Goal: Unclear: Unclear

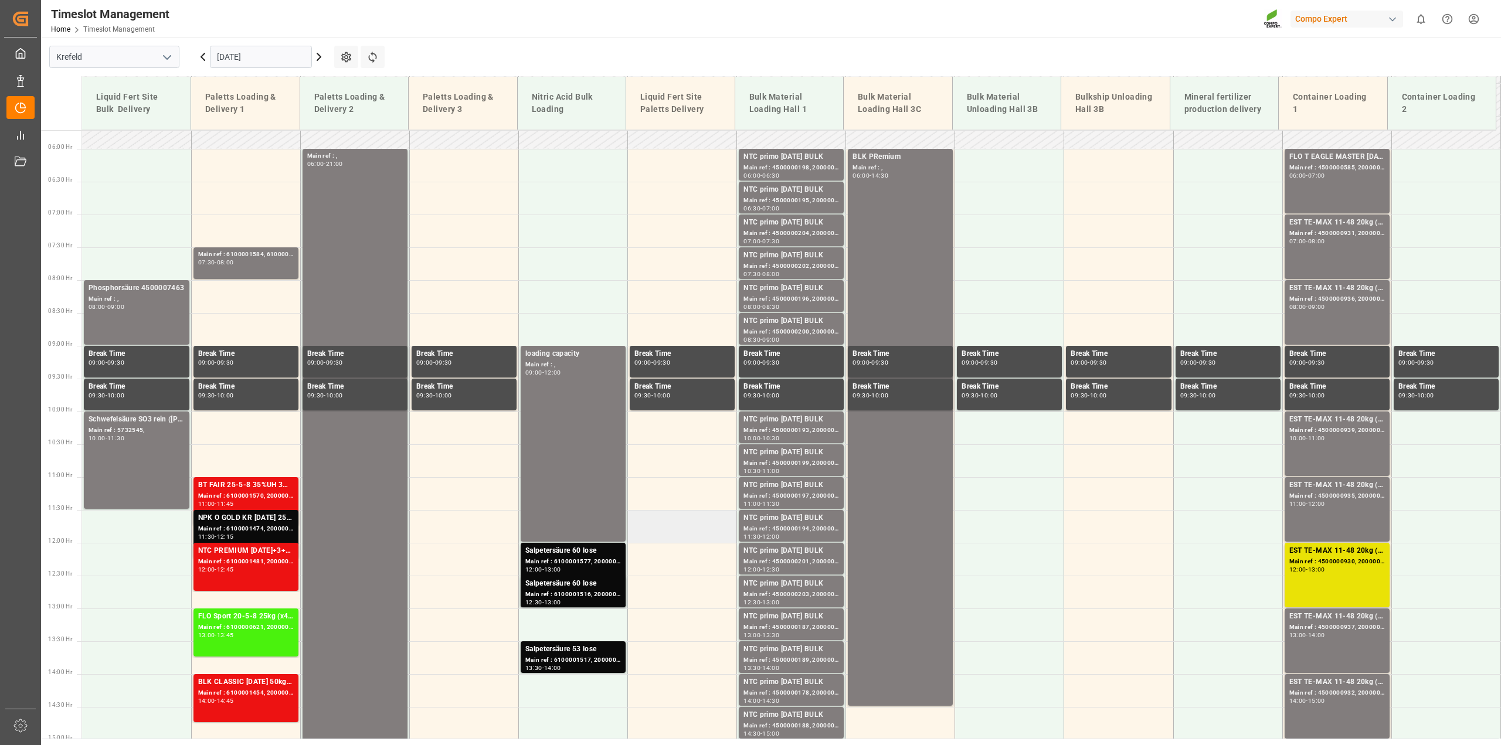
scroll to position [610, 0]
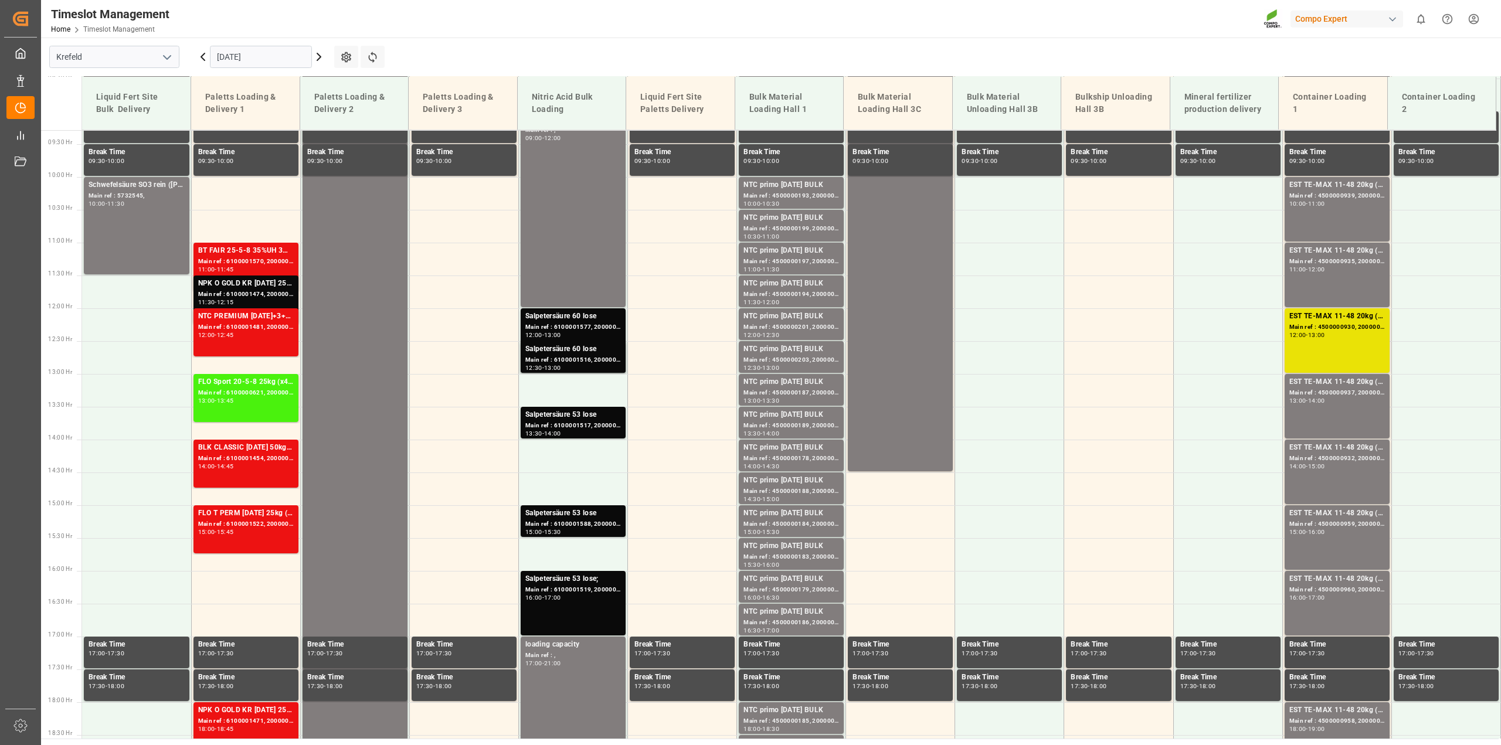
click at [324, 60] on icon at bounding box center [319, 57] width 14 height 14
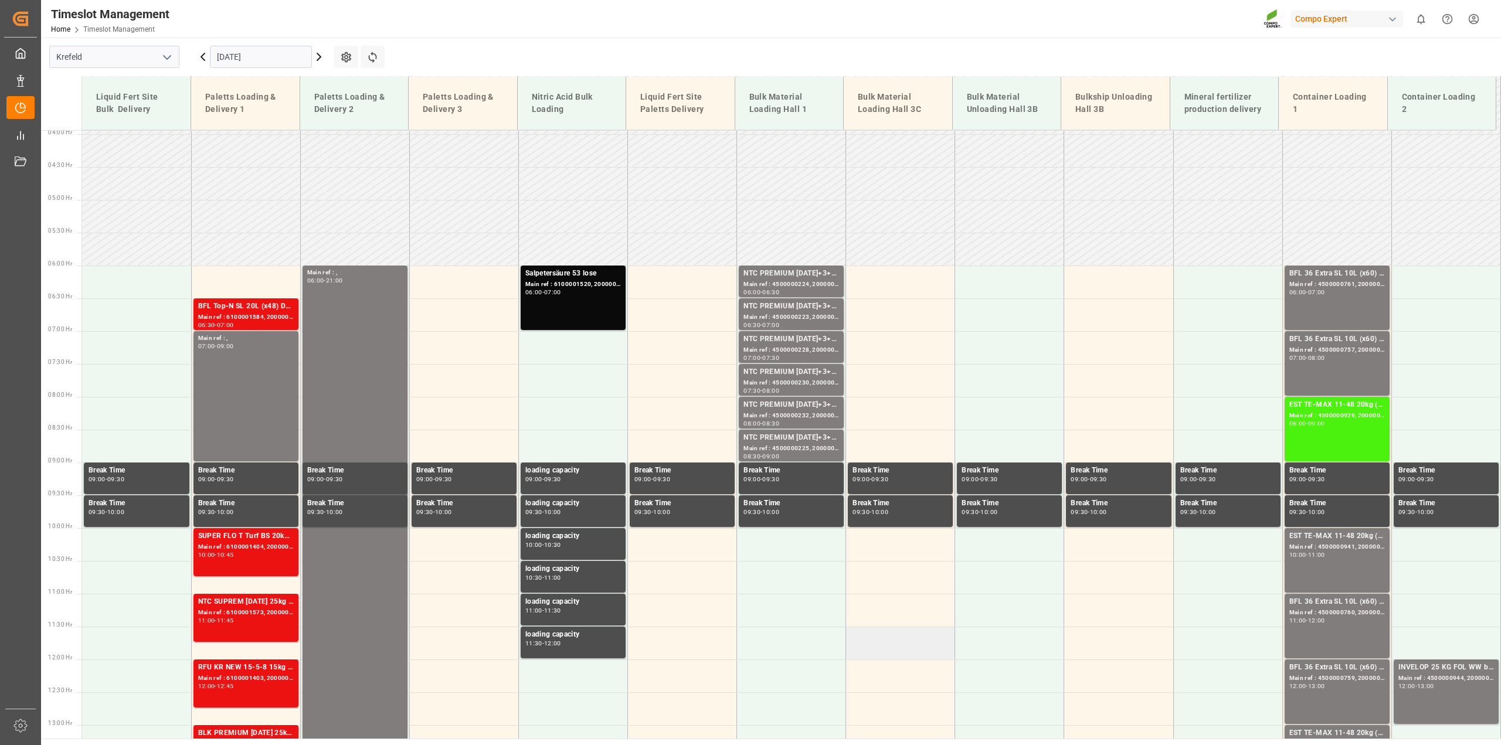
scroll to position [258, 0]
